Goal: Find specific page/section: Find specific page/section

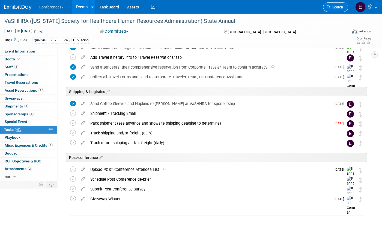
click at [331, 4] on link "Search" at bounding box center [335, 7] width 25 height 10
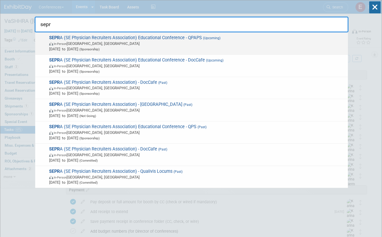
type input "sepr"
click at [203, 44] on span "In-Person [GEOGRAPHIC_DATA], [GEOGRAPHIC_DATA]" at bounding box center [197, 43] width 296 height 5
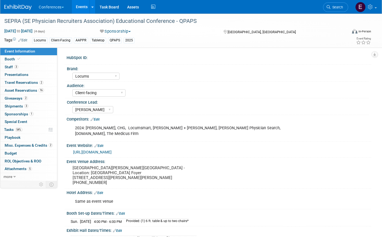
select select "Locums"
select select "Client-facing"
select select "[PERSON_NAME]"
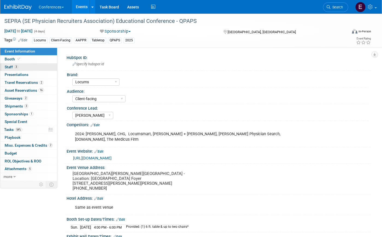
click at [37, 68] on link "3 Staff 3" at bounding box center [28, 67] width 57 height 8
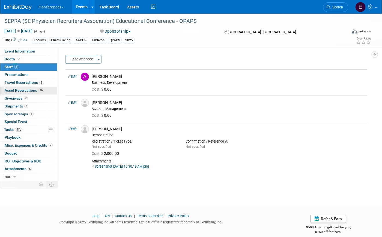
click at [18, 88] on link "16 Asset Reservations 16" at bounding box center [28, 91] width 57 height 8
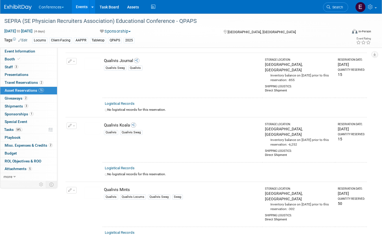
scroll to position [791, 0]
